Goal: Task Accomplishment & Management: Use online tool/utility

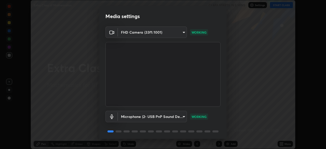
scroll to position [18, 0]
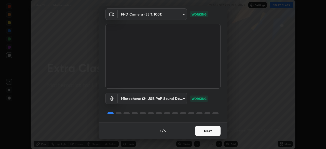
click at [206, 132] on button "Next" at bounding box center [207, 131] width 25 height 10
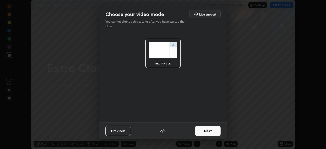
click at [207, 134] on button "Next" at bounding box center [207, 131] width 25 height 10
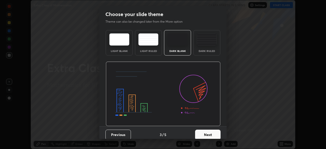
click at [208, 133] on button "Next" at bounding box center [207, 135] width 25 height 10
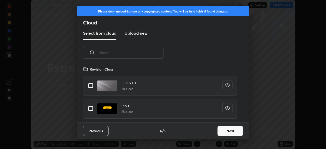
click at [217, 133] on button "Next" at bounding box center [229, 131] width 25 height 10
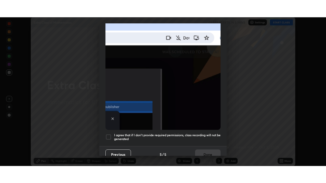
scroll to position [122, 0]
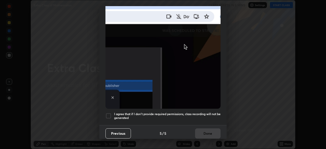
click at [106, 116] on div at bounding box center [108, 116] width 6 height 6
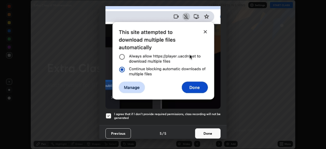
click at [200, 131] on button "Done" at bounding box center [207, 133] width 25 height 10
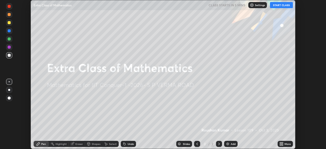
click at [280, 143] on icon at bounding box center [280, 142] width 1 height 1
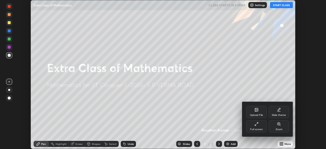
click at [257, 128] on div "Full screen" at bounding box center [256, 129] width 13 height 3
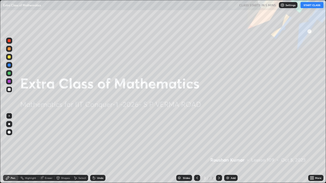
scroll to position [183, 326]
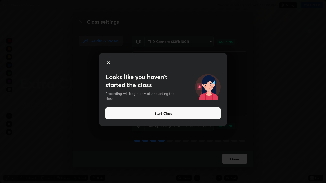
click at [154, 114] on button "Start Class" at bounding box center [162, 113] width 115 height 12
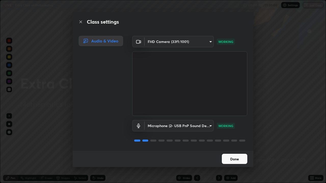
click at [233, 149] on button "Done" at bounding box center [234, 159] width 25 height 10
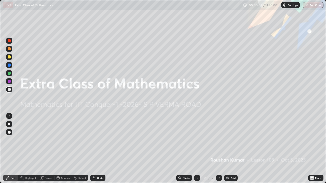
click at [230, 149] on div "Add" at bounding box center [230, 178] width 13 height 6
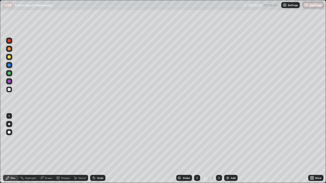
click at [100, 149] on div "Undo" at bounding box center [100, 178] width 6 height 3
click at [10, 57] on div at bounding box center [9, 56] width 3 height 3
click at [99, 149] on div "Undo" at bounding box center [100, 178] width 6 height 3
click at [8, 73] on div at bounding box center [9, 73] width 3 height 3
click at [8, 90] on div at bounding box center [9, 89] width 3 height 3
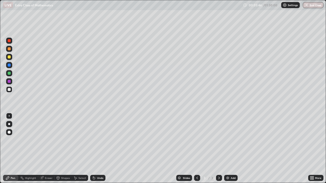
click at [9, 66] on div at bounding box center [9, 65] width 3 height 3
click at [99, 149] on div "Undo" at bounding box center [96, 178] width 17 height 10
click at [8, 74] on div at bounding box center [9, 73] width 3 height 3
click at [9, 64] on div at bounding box center [9, 65] width 3 height 3
click at [9, 57] on div at bounding box center [9, 56] width 3 height 3
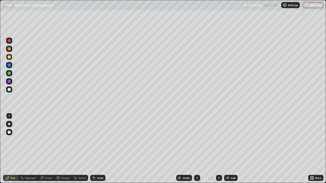
click at [232, 149] on div "Add" at bounding box center [233, 178] width 5 height 3
click at [9, 74] on div at bounding box center [9, 73] width 3 height 3
click at [100, 149] on div "Undo" at bounding box center [100, 178] width 6 height 3
click at [9, 57] on div at bounding box center [9, 56] width 3 height 3
click at [11, 74] on div at bounding box center [9, 73] width 6 height 6
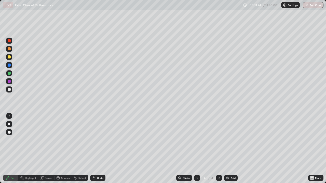
click at [10, 90] on div at bounding box center [9, 89] width 3 height 3
click at [9, 57] on div at bounding box center [9, 56] width 3 height 3
click at [9, 65] on div at bounding box center [9, 65] width 3 height 3
click at [232, 149] on div "Add" at bounding box center [233, 178] width 5 height 3
click at [10, 59] on div at bounding box center [9, 57] width 6 height 6
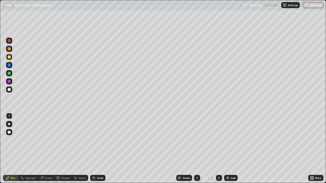
click at [101, 149] on div "Undo" at bounding box center [100, 178] width 6 height 3
click at [102, 149] on div "Undo" at bounding box center [100, 178] width 6 height 3
click at [103, 149] on div "Undo" at bounding box center [97, 178] width 15 height 6
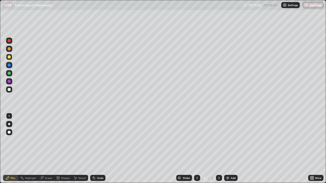
click at [232, 149] on div "Add" at bounding box center [230, 178] width 13 height 6
click at [8, 73] on div at bounding box center [9, 73] width 3 height 3
click at [10, 91] on div at bounding box center [9, 90] width 6 height 6
click at [9, 66] on div at bounding box center [9, 65] width 3 height 3
click at [196, 149] on icon at bounding box center [197, 178] width 4 height 4
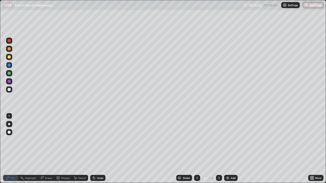
click at [196, 149] on icon at bounding box center [197, 178] width 4 height 4
click at [218, 149] on icon at bounding box center [219, 178] width 4 height 4
click at [9, 57] on div at bounding box center [9, 56] width 3 height 3
click at [9, 73] on div at bounding box center [9, 73] width 3 height 3
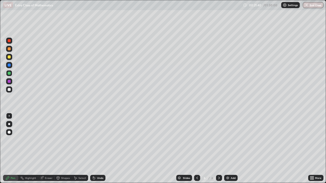
click at [9, 82] on div at bounding box center [9, 81] width 3 height 3
click at [9, 57] on div at bounding box center [9, 56] width 3 height 3
click at [196, 149] on icon at bounding box center [197, 178] width 4 height 4
click at [218, 149] on icon at bounding box center [219, 178] width 4 height 4
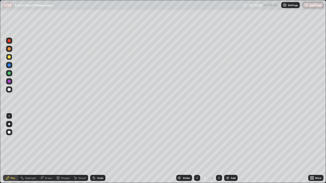
click at [219, 149] on icon at bounding box center [219, 178] width 4 height 4
click at [234, 149] on div "Add" at bounding box center [233, 178] width 5 height 3
click at [10, 74] on div at bounding box center [9, 73] width 3 height 3
click at [10, 58] on div at bounding box center [9, 56] width 3 height 3
click at [10, 73] on div at bounding box center [9, 73] width 3 height 3
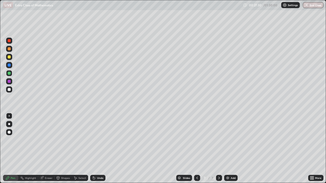
click at [198, 149] on div at bounding box center [197, 178] width 6 height 6
click at [197, 149] on icon at bounding box center [197, 178] width 4 height 4
click at [218, 149] on icon at bounding box center [219, 178] width 4 height 4
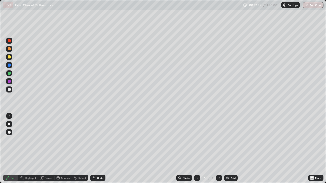
click at [218, 149] on icon at bounding box center [219, 178] width 4 height 4
click at [10, 64] on div at bounding box center [9, 65] width 3 height 3
click at [98, 149] on div "Undo" at bounding box center [100, 178] width 6 height 3
click at [100, 149] on div "Undo" at bounding box center [100, 178] width 6 height 3
click at [101, 149] on div "Undo" at bounding box center [100, 178] width 6 height 3
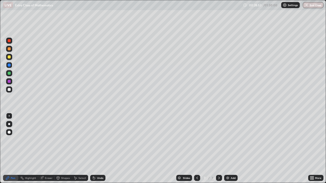
click at [99, 149] on div "Undo" at bounding box center [100, 178] width 6 height 3
click at [98, 149] on div "Undo" at bounding box center [100, 178] width 6 height 3
click at [100, 149] on div "Undo" at bounding box center [100, 178] width 6 height 3
click at [10, 73] on div at bounding box center [9, 73] width 3 height 3
click at [232, 149] on div "Add" at bounding box center [230, 178] width 13 height 6
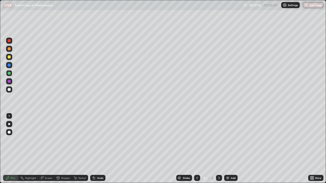
click at [10, 58] on div at bounding box center [9, 56] width 3 height 3
click at [10, 75] on div at bounding box center [9, 73] width 3 height 3
click at [10, 89] on div at bounding box center [9, 89] width 3 height 3
click at [100, 149] on div "Undo" at bounding box center [100, 178] width 6 height 3
click at [9, 66] on div at bounding box center [9, 65] width 3 height 3
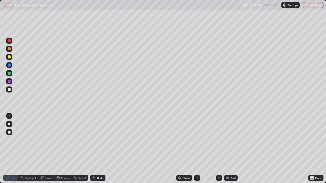
click at [9, 81] on div at bounding box center [9, 81] width 3 height 3
click at [9, 49] on div at bounding box center [9, 48] width 3 height 3
click at [9, 73] on div at bounding box center [9, 73] width 3 height 3
click at [10, 42] on div at bounding box center [9, 40] width 3 height 3
click at [9, 89] on div at bounding box center [9, 89] width 3 height 3
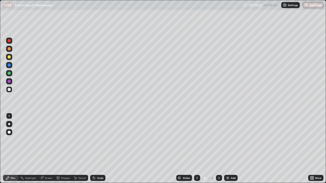
click at [9, 57] on div at bounding box center [9, 56] width 3 height 3
click at [8, 90] on div at bounding box center [9, 89] width 3 height 3
click at [101, 149] on div "Undo" at bounding box center [100, 178] width 6 height 3
click at [50, 149] on div "Eraser" at bounding box center [49, 178] width 8 height 3
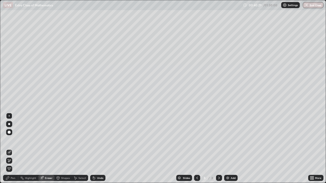
click at [12, 149] on div "Pen" at bounding box center [13, 178] width 5 height 3
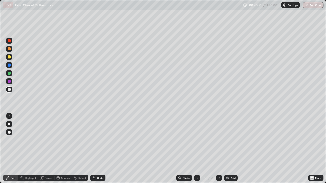
click at [9, 57] on div at bounding box center [9, 56] width 3 height 3
click at [232, 149] on div "Add" at bounding box center [233, 178] width 5 height 3
click at [9, 74] on div at bounding box center [9, 73] width 3 height 3
click at [9, 65] on div at bounding box center [9, 65] width 3 height 3
click at [9, 74] on div at bounding box center [9, 73] width 3 height 3
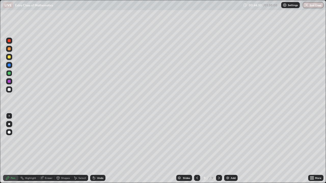
click at [10, 65] on div at bounding box center [9, 65] width 3 height 3
click at [8, 82] on div at bounding box center [9, 81] width 3 height 3
click at [9, 65] on div at bounding box center [9, 65] width 3 height 3
click at [9, 81] on div at bounding box center [9, 81] width 3 height 3
click at [48, 149] on div "Eraser" at bounding box center [49, 178] width 8 height 3
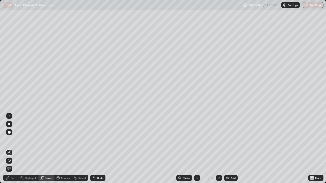
click at [14, 149] on div "Pen" at bounding box center [13, 178] width 5 height 3
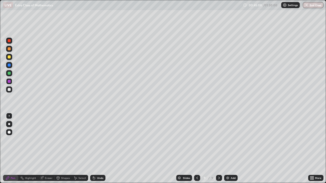
click at [9, 66] on div at bounding box center [9, 65] width 3 height 3
click at [48, 149] on div "Eraser" at bounding box center [49, 178] width 8 height 3
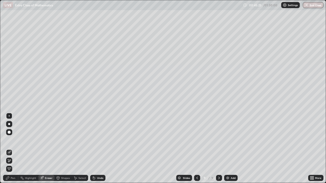
click at [14, 149] on div "Pen" at bounding box center [13, 178] width 5 height 3
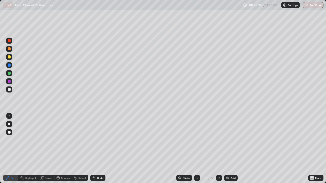
click at [9, 73] on div at bounding box center [9, 73] width 3 height 3
click at [100, 149] on div "Undo" at bounding box center [100, 178] width 6 height 3
click at [101, 149] on div "Undo" at bounding box center [100, 178] width 6 height 3
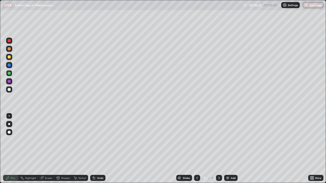
click at [100, 149] on div "Undo" at bounding box center [100, 178] width 6 height 3
click at [101, 149] on div "Undo" at bounding box center [100, 178] width 6 height 3
click at [100, 149] on div "Undo" at bounding box center [100, 178] width 6 height 3
click at [9, 89] on div at bounding box center [9, 89] width 3 height 3
click at [10, 74] on div at bounding box center [9, 73] width 3 height 3
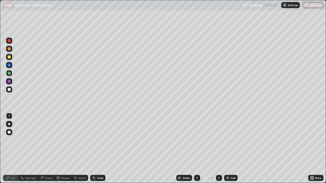
click at [9, 90] on div at bounding box center [9, 89] width 3 height 3
click at [10, 82] on div at bounding box center [9, 81] width 3 height 3
click at [10, 65] on div at bounding box center [9, 65] width 3 height 3
click at [9, 42] on div at bounding box center [9, 41] width 6 height 6
click at [102, 149] on div "Undo" at bounding box center [100, 178] width 6 height 3
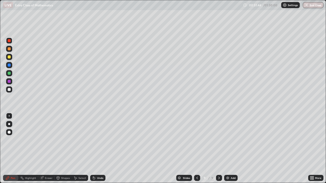
click at [230, 149] on div "Add" at bounding box center [230, 178] width 13 height 6
click at [11, 73] on div at bounding box center [9, 73] width 6 height 6
click at [9, 90] on div at bounding box center [9, 89] width 3 height 3
click at [11, 57] on div at bounding box center [9, 57] width 6 height 6
click at [9, 73] on div at bounding box center [9, 73] width 3 height 3
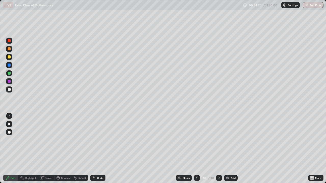
click at [98, 149] on div "Undo" at bounding box center [100, 178] width 6 height 3
click at [100, 149] on div "Undo" at bounding box center [100, 178] width 6 height 3
click at [99, 149] on div "Undo" at bounding box center [100, 178] width 6 height 3
click at [100, 149] on div "Undo" at bounding box center [97, 178] width 15 height 6
click at [101, 149] on div "Undo" at bounding box center [100, 178] width 6 height 3
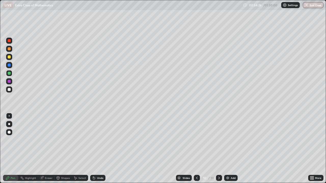
click at [9, 56] on div at bounding box center [9, 56] width 3 height 3
click at [10, 49] on div at bounding box center [9, 48] width 3 height 3
click at [9, 58] on div at bounding box center [9, 56] width 3 height 3
click at [229, 149] on div "Add" at bounding box center [230, 178] width 13 height 6
click at [49, 149] on div "Eraser" at bounding box center [49, 178] width 8 height 3
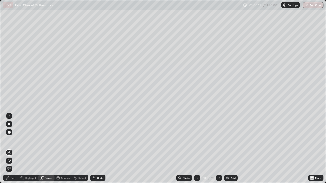
click at [12, 149] on div "Pen" at bounding box center [13, 178] width 5 height 3
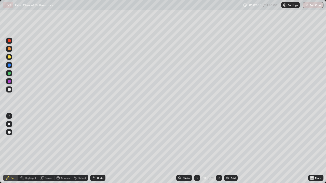
click at [9, 73] on div at bounding box center [9, 73] width 3 height 3
click at [101, 149] on div "Undo" at bounding box center [97, 178] width 15 height 6
click at [103, 149] on div "Undo" at bounding box center [97, 178] width 15 height 6
click at [12, 57] on div at bounding box center [9, 57] width 6 height 6
click at [231, 149] on div "Add" at bounding box center [233, 178] width 5 height 3
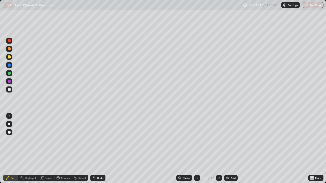
click at [100, 149] on div "Undo" at bounding box center [100, 178] width 6 height 3
click at [9, 73] on div at bounding box center [9, 73] width 3 height 3
click at [9, 58] on div at bounding box center [9, 56] width 3 height 3
click at [9, 73] on div at bounding box center [9, 73] width 3 height 3
click at [47, 149] on div "Eraser" at bounding box center [49, 178] width 8 height 3
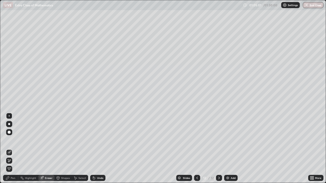
click at [13, 149] on div "Pen" at bounding box center [10, 178] width 15 height 6
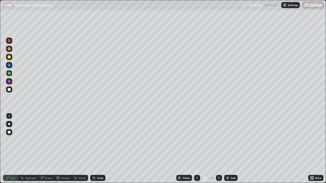
click at [9, 57] on div at bounding box center [9, 56] width 3 height 3
click at [100, 149] on div "Undo" at bounding box center [100, 178] width 6 height 3
click at [101, 149] on div "Undo" at bounding box center [100, 178] width 6 height 3
click at [10, 73] on div at bounding box center [9, 73] width 3 height 3
click at [102, 149] on div "Undo" at bounding box center [100, 178] width 6 height 3
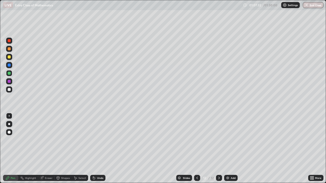
click at [9, 59] on div at bounding box center [9, 57] width 6 height 6
click at [99, 149] on div "Undo" at bounding box center [100, 178] width 6 height 3
click at [98, 149] on div "Undo" at bounding box center [100, 178] width 6 height 3
click at [99, 149] on div "Undo" at bounding box center [100, 178] width 6 height 3
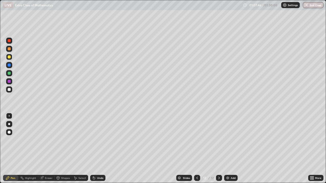
click at [99, 149] on div "Undo" at bounding box center [100, 178] width 6 height 3
click at [100, 149] on div "Undo" at bounding box center [100, 178] width 6 height 3
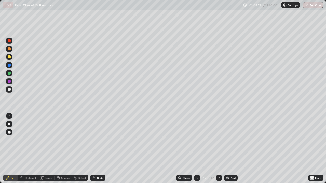
click at [102, 149] on div "Undo" at bounding box center [100, 178] width 6 height 3
click at [101, 149] on div "Undo" at bounding box center [97, 178] width 15 height 6
click at [10, 90] on div at bounding box center [9, 89] width 3 height 3
click at [8, 41] on div at bounding box center [9, 40] width 3 height 3
click at [10, 56] on div at bounding box center [9, 56] width 3 height 3
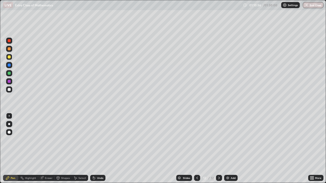
click at [232, 149] on div "Add" at bounding box center [233, 178] width 5 height 3
click at [10, 73] on div at bounding box center [9, 73] width 3 height 3
click at [10, 58] on div at bounding box center [9, 56] width 3 height 3
click at [9, 73] on div at bounding box center [9, 73] width 3 height 3
click at [9, 58] on div at bounding box center [9, 56] width 3 height 3
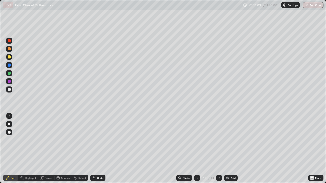
click at [9, 88] on div at bounding box center [9, 89] width 3 height 3
click at [229, 149] on div "Add" at bounding box center [230, 178] width 13 height 6
click at [10, 57] on div at bounding box center [9, 56] width 3 height 3
click at [99, 149] on div "Undo" at bounding box center [100, 178] width 6 height 3
click at [8, 74] on div at bounding box center [9, 73] width 3 height 3
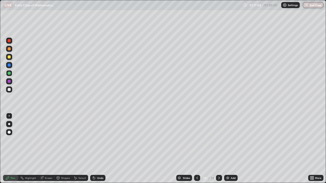
click at [8, 57] on div at bounding box center [9, 56] width 3 height 3
click at [11, 73] on div at bounding box center [9, 73] width 6 height 6
click at [10, 57] on div at bounding box center [9, 56] width 3 height 3
click at [8, 90] on div at bounding box center [9, 89] width 3 height 3
click at [233, 149] on div "Add" at bounding box center [233, 178] width 5 height 3
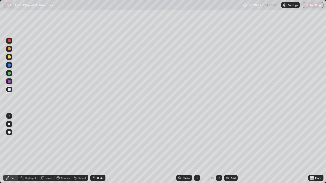
click at [9, 58] on div at bounding box center [9, 56] width 3 height 3
click at [100, 149] on div "Undo" at bounding box center [100, 178] width 6 height 3
click at [102, 149] on div "Undo" at bounding box center [97, 178] width 15 height 6
click at [99, 149] on div "Undo" at bounding box center [100, 178] width 6 height 3
click at [102, 149] on div "Undo" at bounding box center [100, 178] width 6 height 3
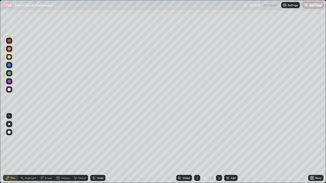
click at [98, 149] on div "Undo" at bounding box center [100, 178] width 6 height 3
click at [101, 149] on div "Undo" at bounding box center [100, 178] width 6 height 3
click at [102, 149] on div "Undo" at bounding box center [97, 178] width 15 height 6
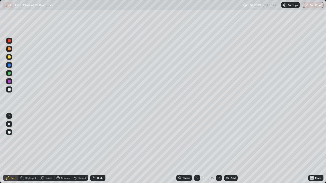
click at [102, 149] on div "Undo" at bounding box center [97, 178] width 15 height 6
click at [10, 40] on div at bounding box center [9, 40] width 3 height 3
click at [9, 74] on div at bounding box center [9, 73] width 3 height 3
click at [9, 89] on div at bounding box center [9, 89] width 3 height 3
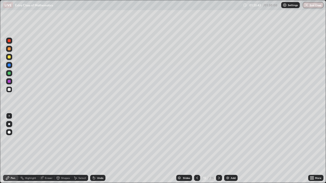
click at [10, 56] on div at bounding box center [9, 56] width 3 height 3
click at [98, 149] on div "Undo" at bounding box center [100, 178] width 6 height 3
click at [100, 149] on div "Undo" at bounding box center [100, 178] width 6 height 3
click at [102, 149] on div "Undo" at bounding box center [100, 178] width 6 height 3
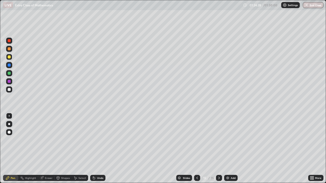
click at [103, 149] on div "Undo" at bounding box center [97, 178] width 15 height 6
click at [104, 149] on div "Undo" at bounding box center [97, 178] width 15 height 6
click at [9, 73] on div at bounding box center [9, 73] width 3 height 3
click at [50, 149] on div "Eraser" at bounding box center [49, 178] width 8 height 3
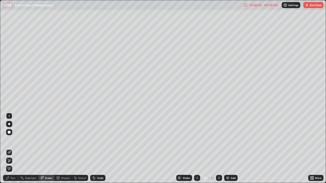
click at [14, 149] on div "Pen" at bounding box center [13, 178] width 5 height 3
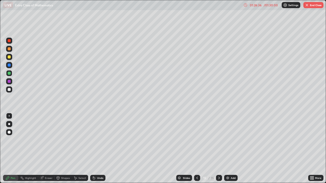
click at [9, 89] on div at bounding box center [9, 89] width 3 height 3
click at [11, 74] on div at bounding box center [9, 73] width 6 height 6
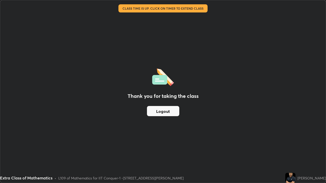
click at [164, 110] on button "Logout" at bounding box center [163, 111] width 32 height 10
